Goal: Find contact information: Find contact information

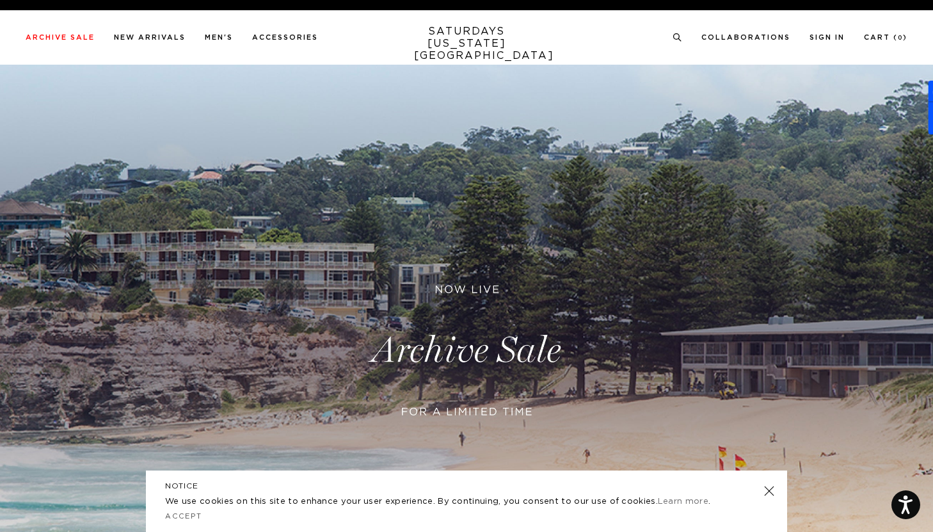
click at [452, 30] on link "SATURDAYS [US_STATE][GEOGRAPHIC_DATA]" at bounding box center [467, 44] width 106 height 36
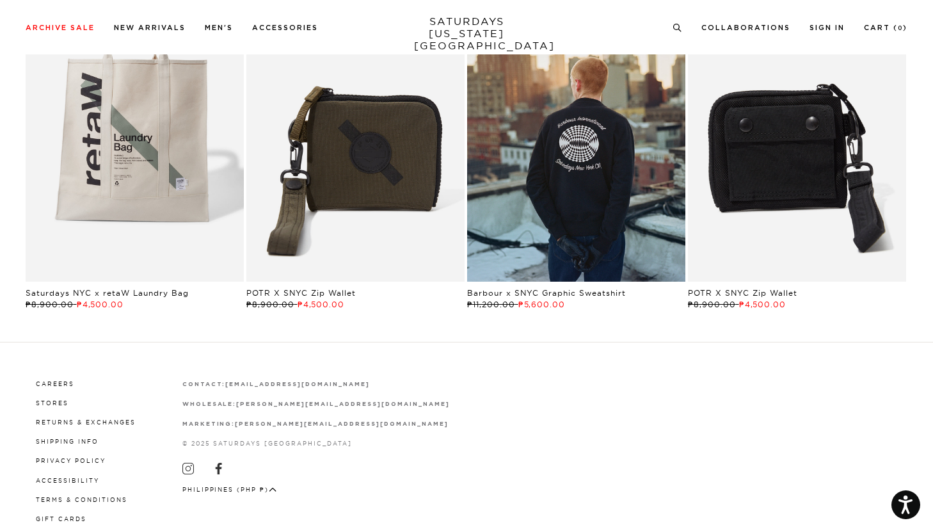
scroll to position [2548, 0]
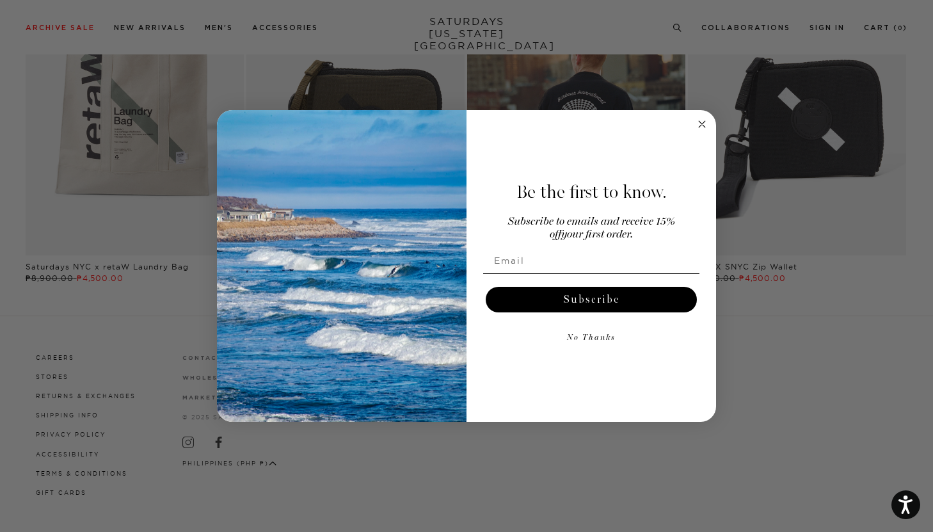
drag, startPoint x: 372, startPoint y: 371, endPoint x: 659, endPoint y: 223, distance: 323.1
click at [701, 125] on circle "Close dialog" at bounding box center [702, 123] width 15 height 15
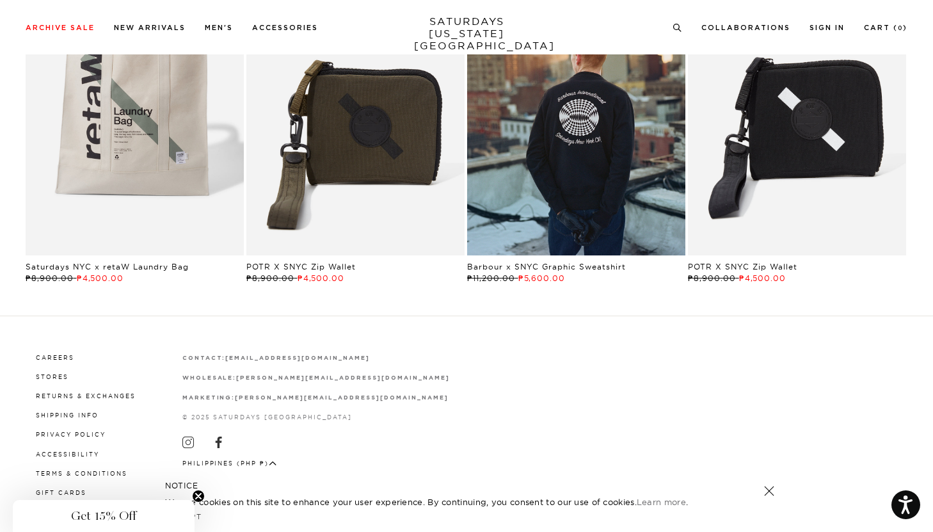
scroll to position [2543, 0]
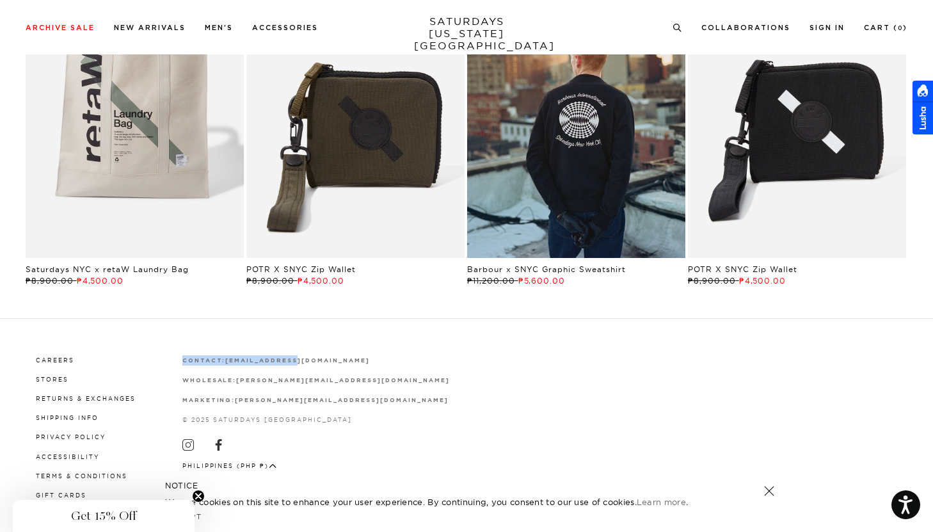
drag, startPoint x: 363, startPoint y: 351, endPoint x: 307, endPoint y: 358, distance: 56.8
click at [298, 358] on div "Careers Stores Returns & Exchanges Shipping Info Privacy Policy Accessibility T…" at bounding box center [467, 427] width 882 height 216
drag, startPoint x: 380, startPoint y: 356, endPoint x: 364, endPoint y: 358, distance: 16.0
click at [380, 358] on div "Careers Stores Returns & Exchanges Shipping Info Privacy Policy Accessibility T…" at bounding box center [467, 426] width 882 height 147
drag, startPoint x: 351, startPoint y: 356, endPoint x: 268, endPoint y: 360, distance: 83.3
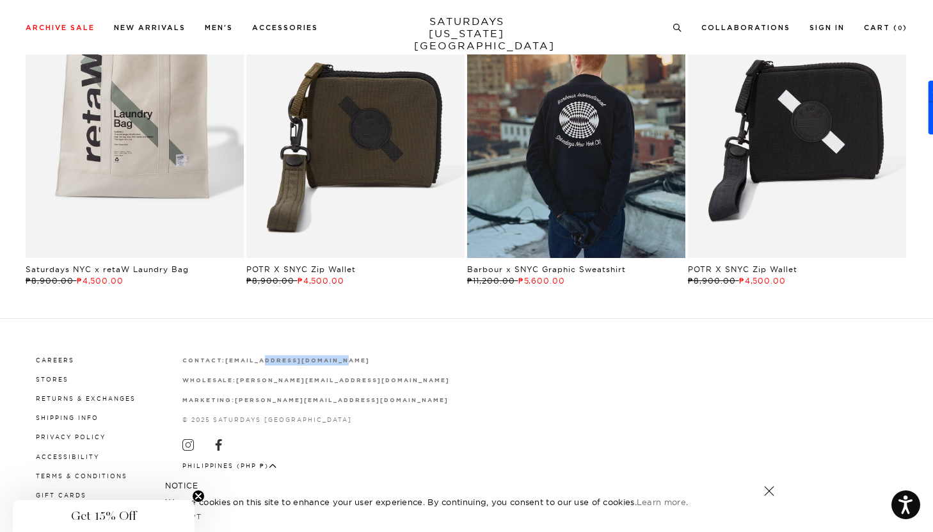
click at [268, 360] on p "contact: support@saturdaysnyc.com" at bounding box center [315, 360] width 267 height 10
copy strong "saturdaysnyc.com"
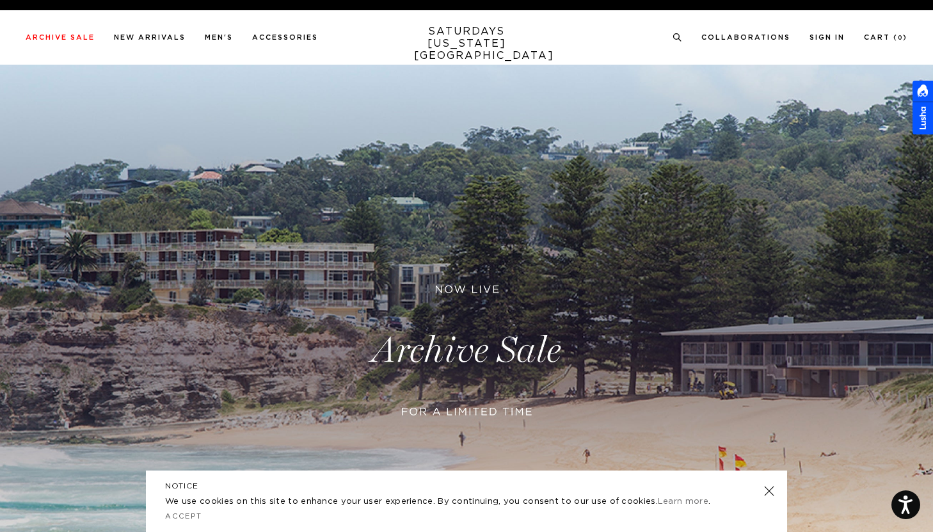
click at [485, 44] on link "SATURDAYS [US_STATE][GEOGRAPHIC_DATA]" at bounding box center [467, 44] width 106 height 36
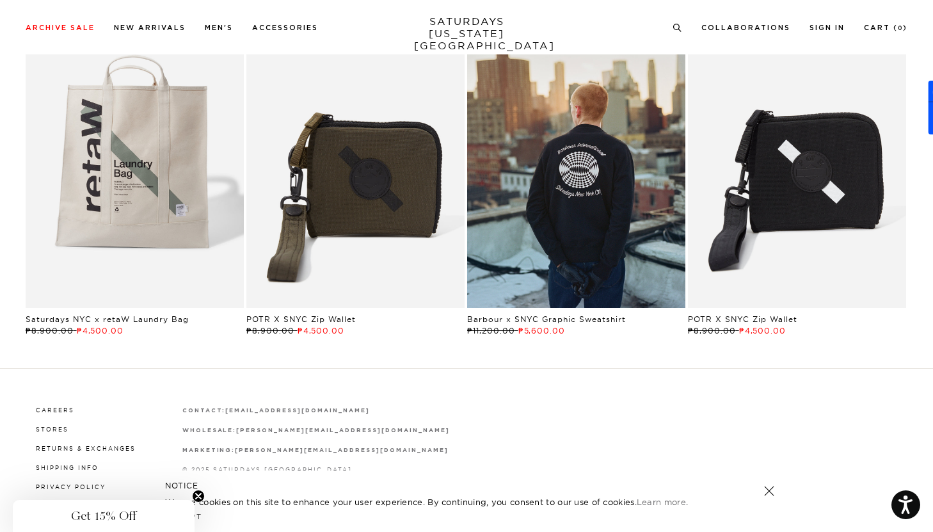
scroll to position [2548, 0]
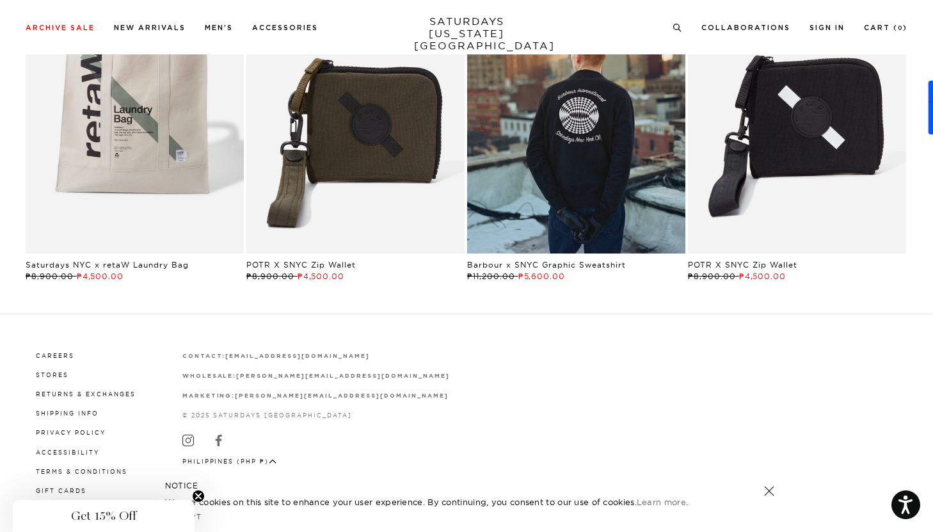
click at [216, 440] on icon at bounding box center [218, 440] width 6 height 12
